Goal: Task Accomplishment & Management: Use online tool/utility

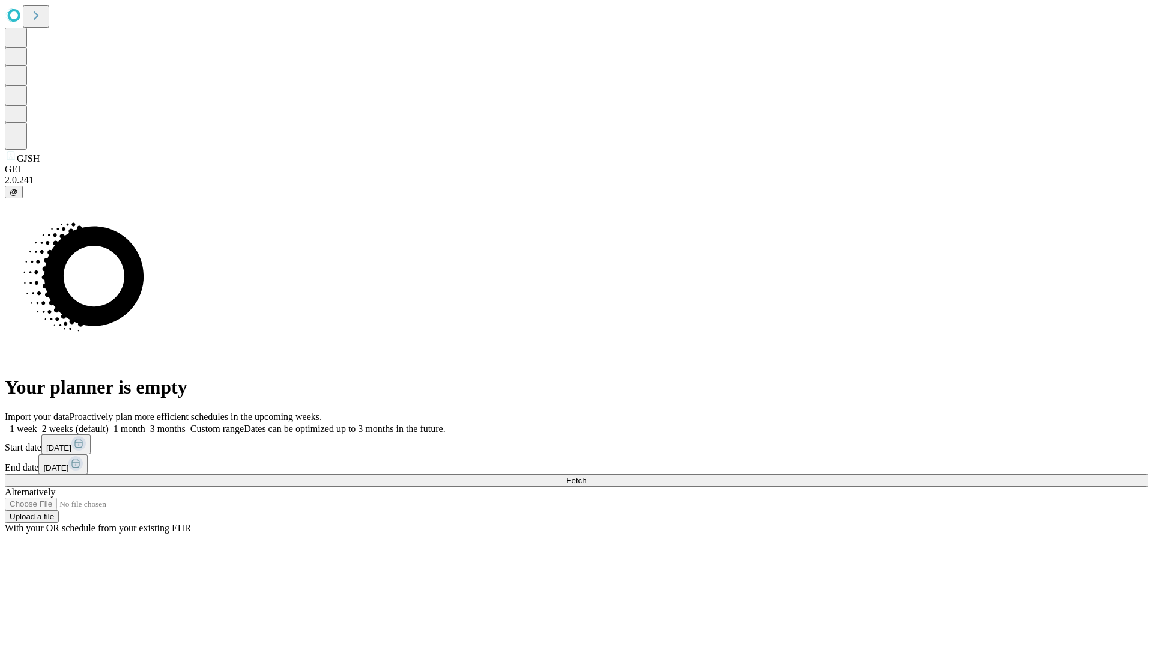
click at [586, 476] on span "Fetch" at bounding box center [576, 480] width 20 height 9
